Goal: Task Accomplishment & Management: Use online tool/utility

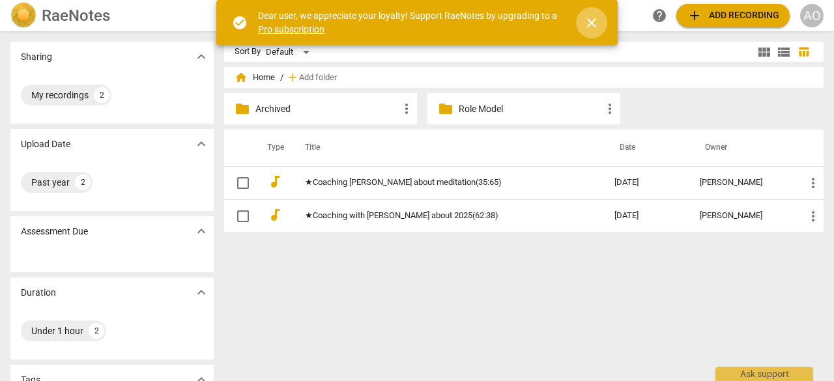
click at [593, 16] on span "close" at bounding box center [592, 23] width 16 height 16
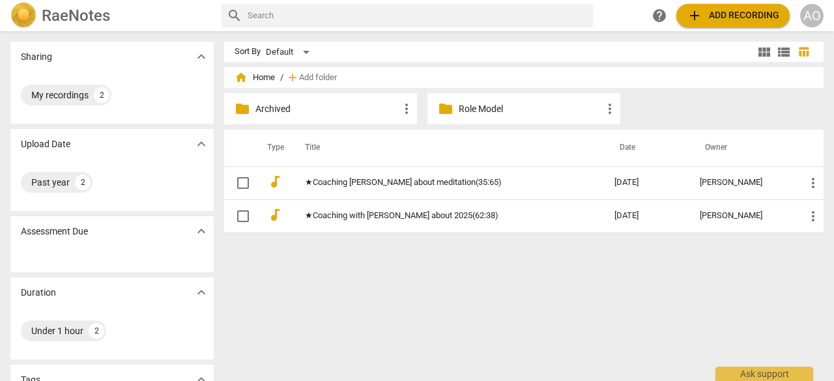
click at [816, 13] on div "AO" at bounding box center [812, 15] width 23 height 23
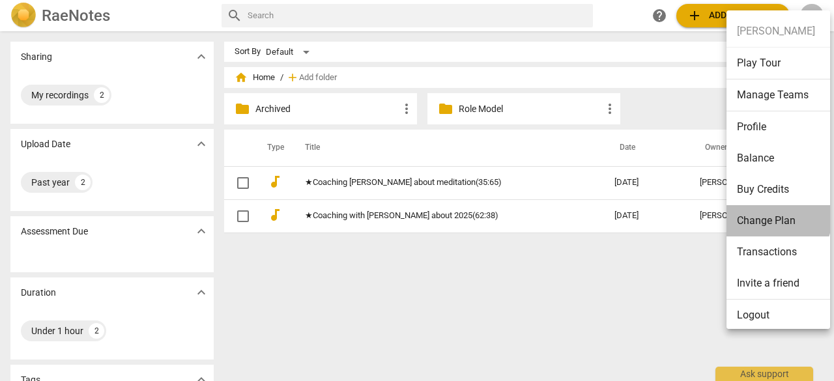
click at [767, 214] on li "Change Plan" at bounding box center [781, 220] width 108 height 31
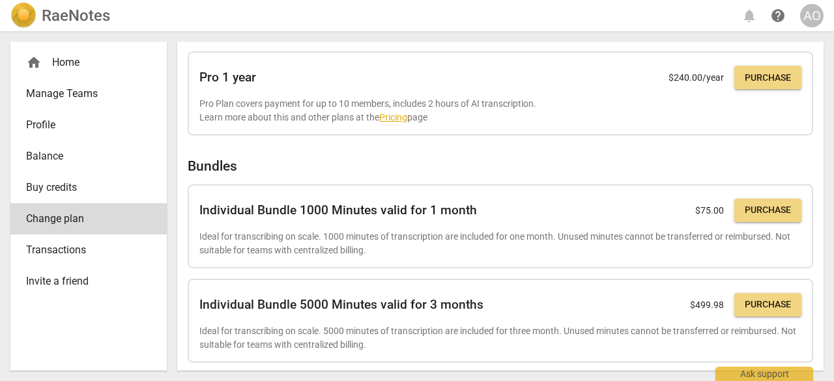
scroll to position [429, 0]
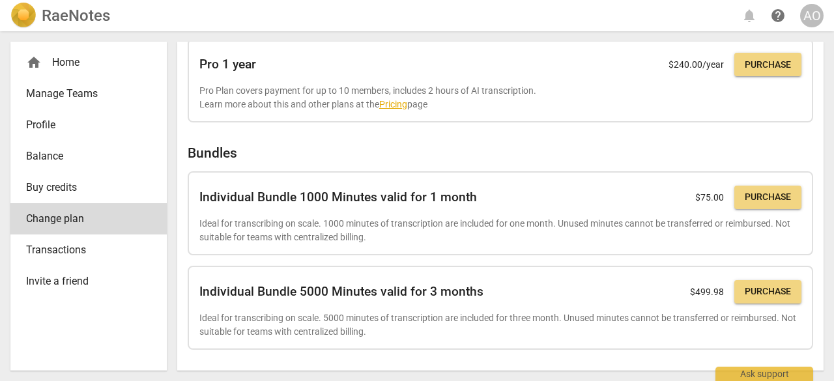
click at [70, 66] on div "home Home" at bounding box center [83, 63] width 115 height 16
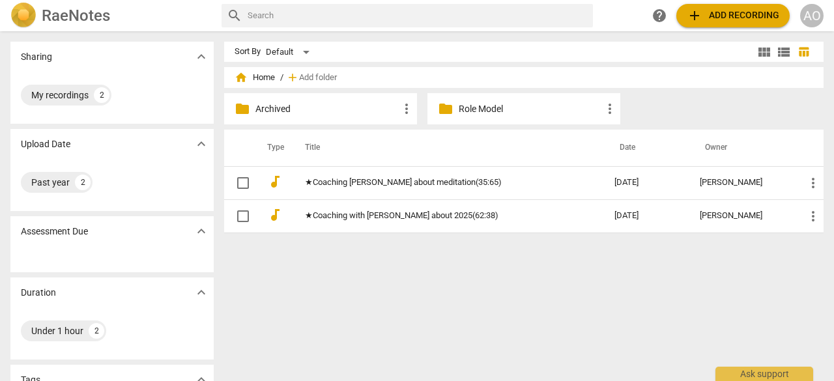
click at [66, 13] on h2 "RaeNotes" at bounding box center [76, 16] width 68 height 18
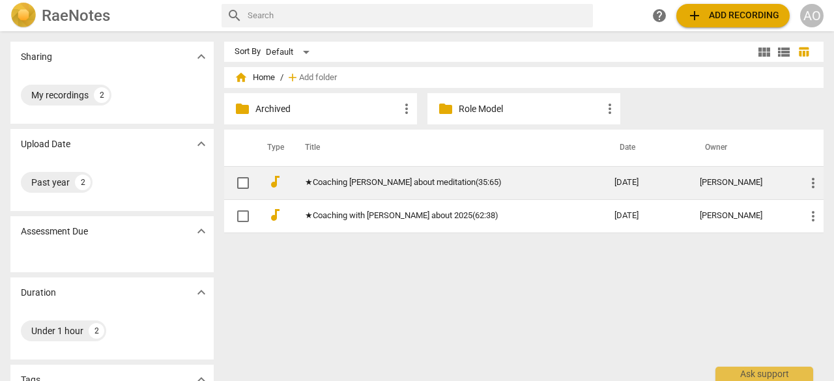
click at [422, 178] on link "★Coaching [PERSON_NAME] about meditation(35:65)" at bounding box center [436, 183] width 263 height 10
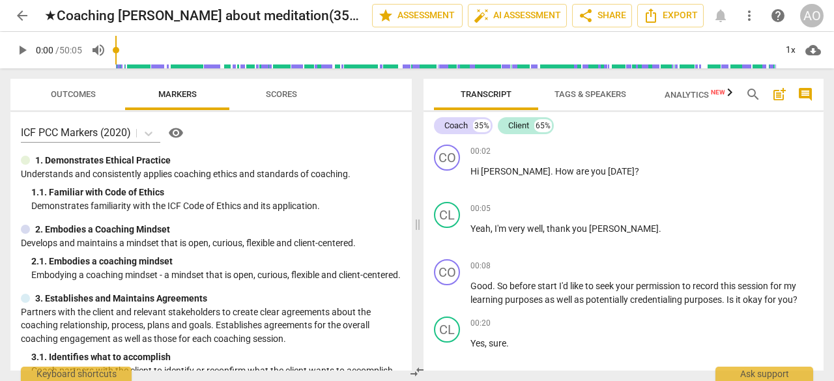
click at [286, 93] on span "Scores" at bounding box center [281, 94] width 31 height 10
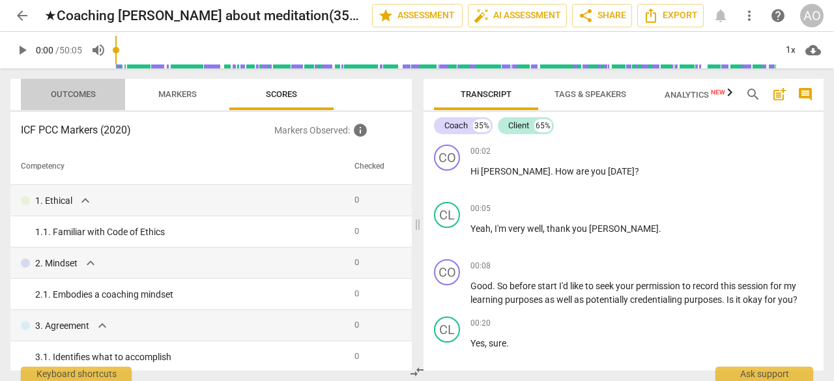
click at [86, 95] on span "Outcomes" at bounding box center [73, 94] width 45 height 10
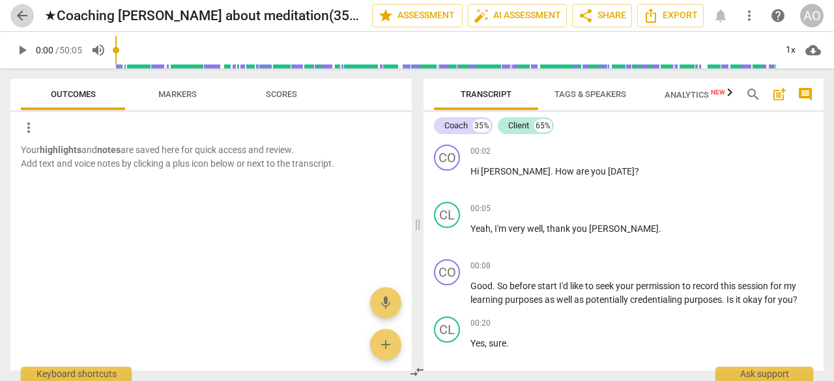
click at [26, 19] on span "arrow_back" at bounding box center [22, 16] width 16 height 16
